Goal: Navigation & Orientation: Find specific page/section

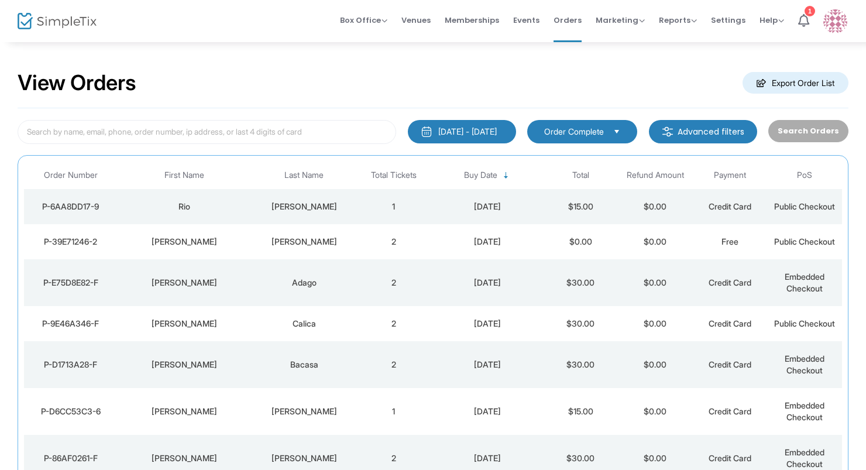
click at [242, 235] on td "[PERSON_NAME]" at bounding box center [185, 241] width 135 height 35
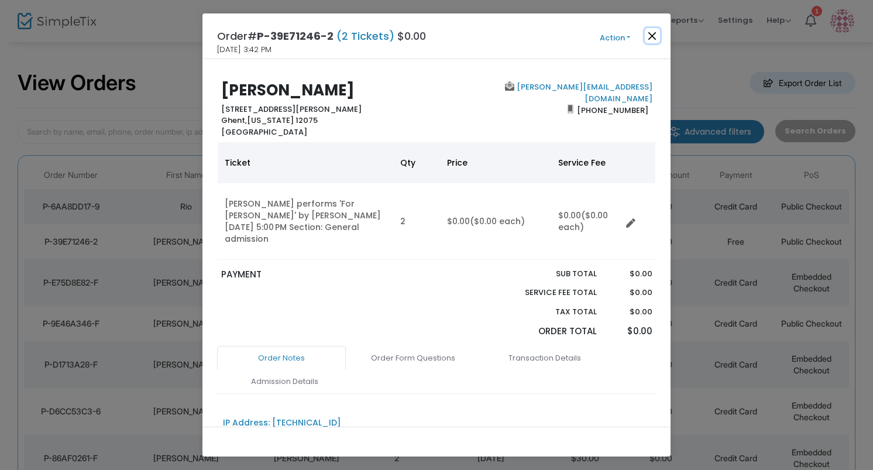
click at [650, 36] on button "Close" at bounding box center [651, 35] width 15 height 15
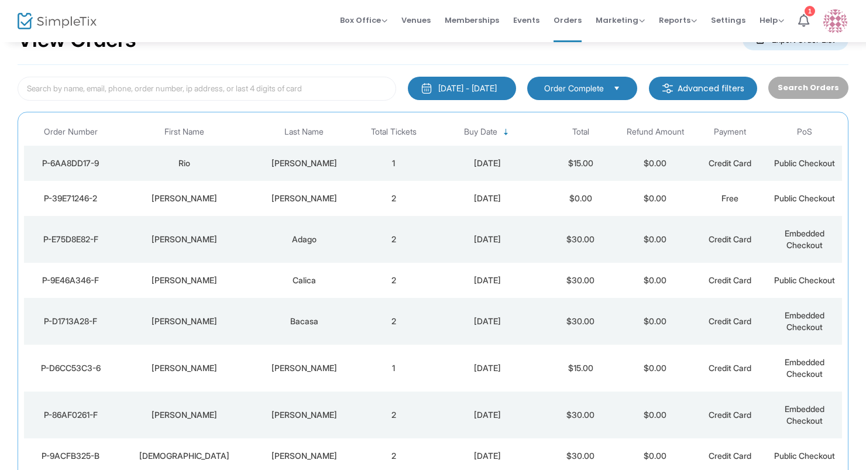
scroll to position [47, 0]
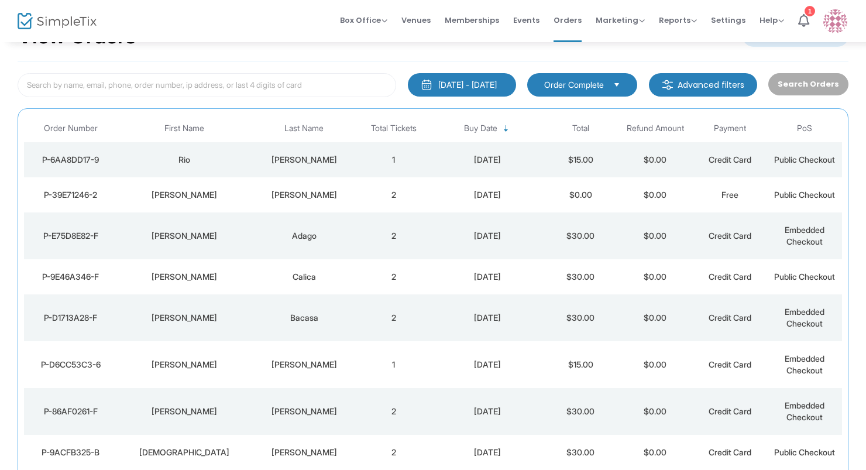
click at [314, 153] on td "[PERSON_NAME]" at bounding box center [303, 159] width 105 height 35
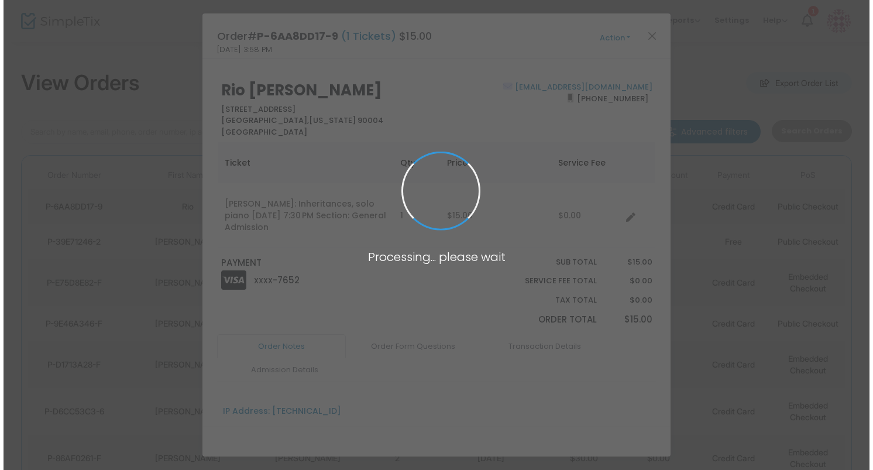
scroll to position [0, 0]
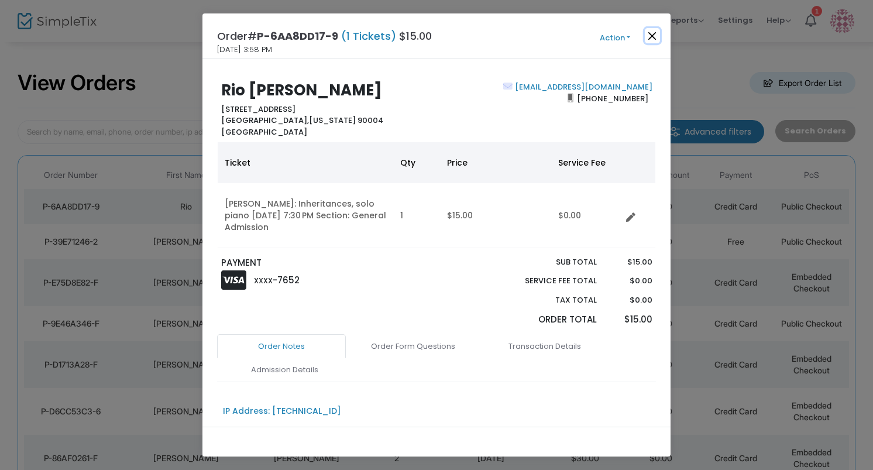
click at [647, 37] on button "Close" at bounding box center [651, 35] width 15 height 15
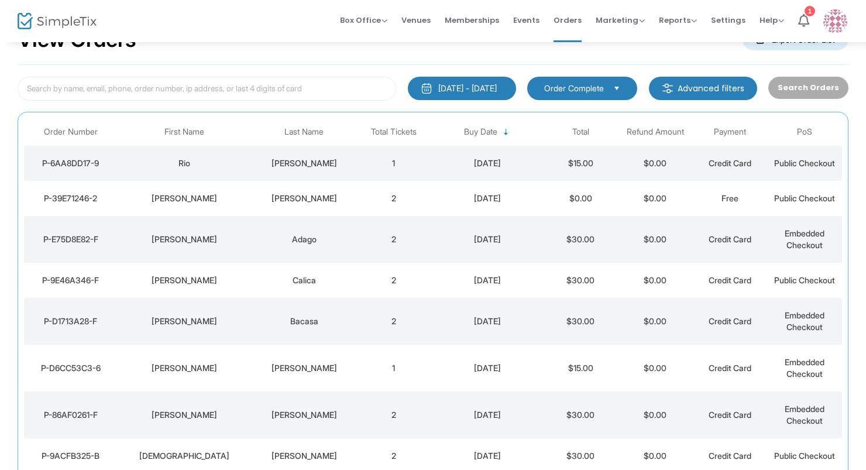
scroll to position [47, 0]
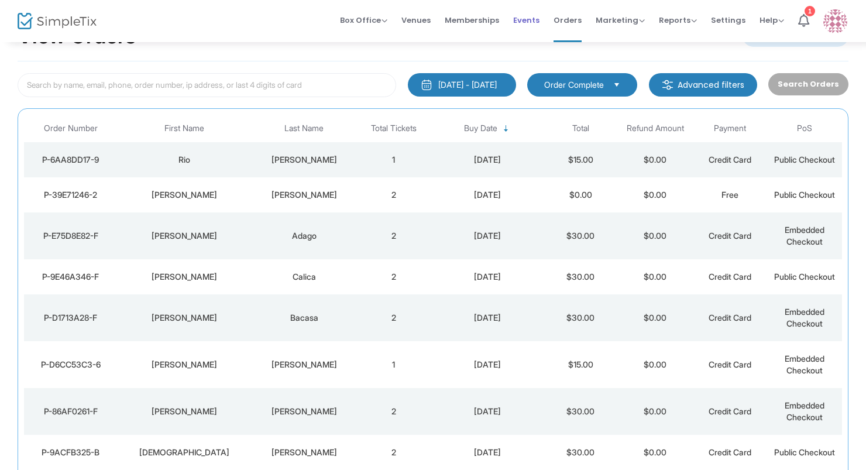
click at [525, 13] on span "Events" at bounding box center [526, 20] width 26 height 30
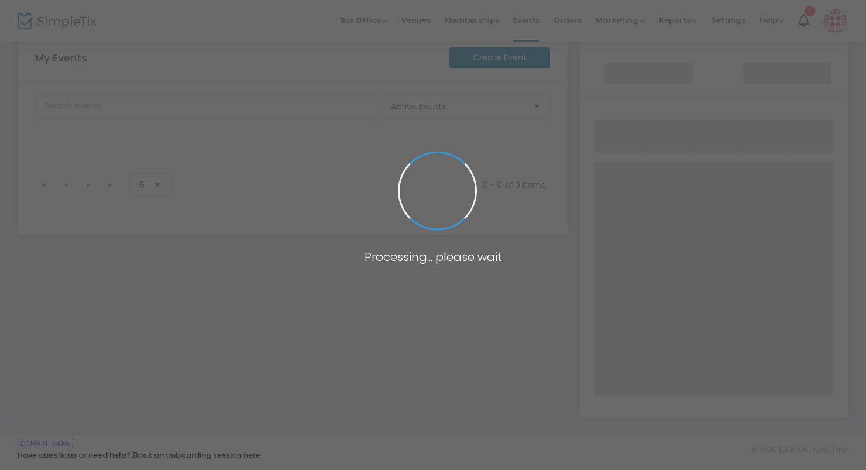
scroll to position [187, 0]
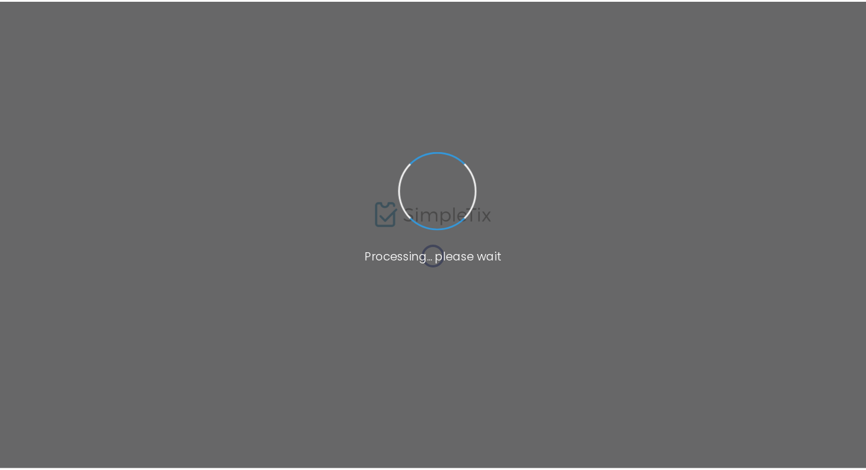
scroll to position [187, 0]
